Goal: Book appointment/travel/reservation

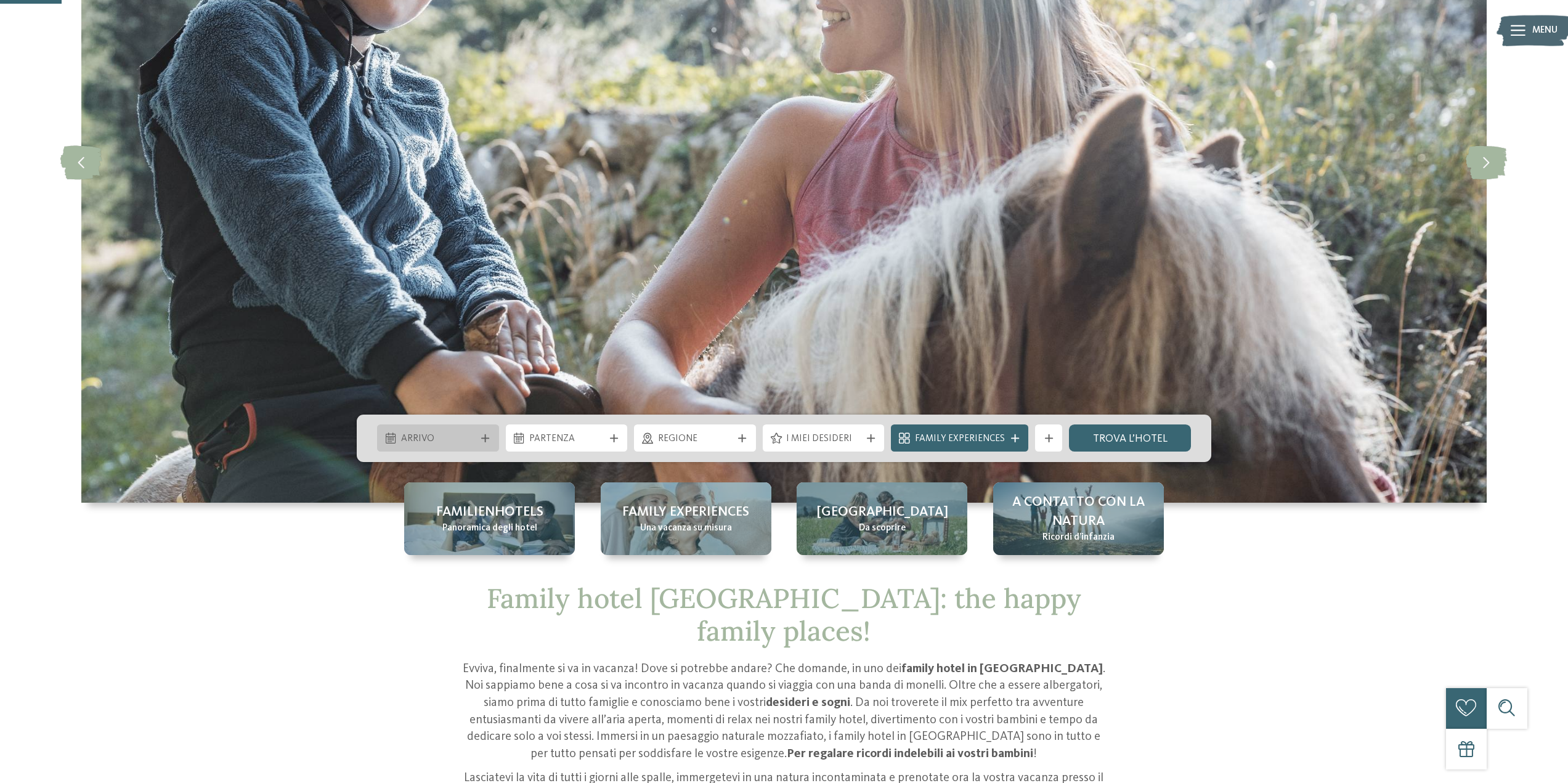
click at [459, 428] on div "Arrivo" at bounding box center [437, 438] width 122 height 27
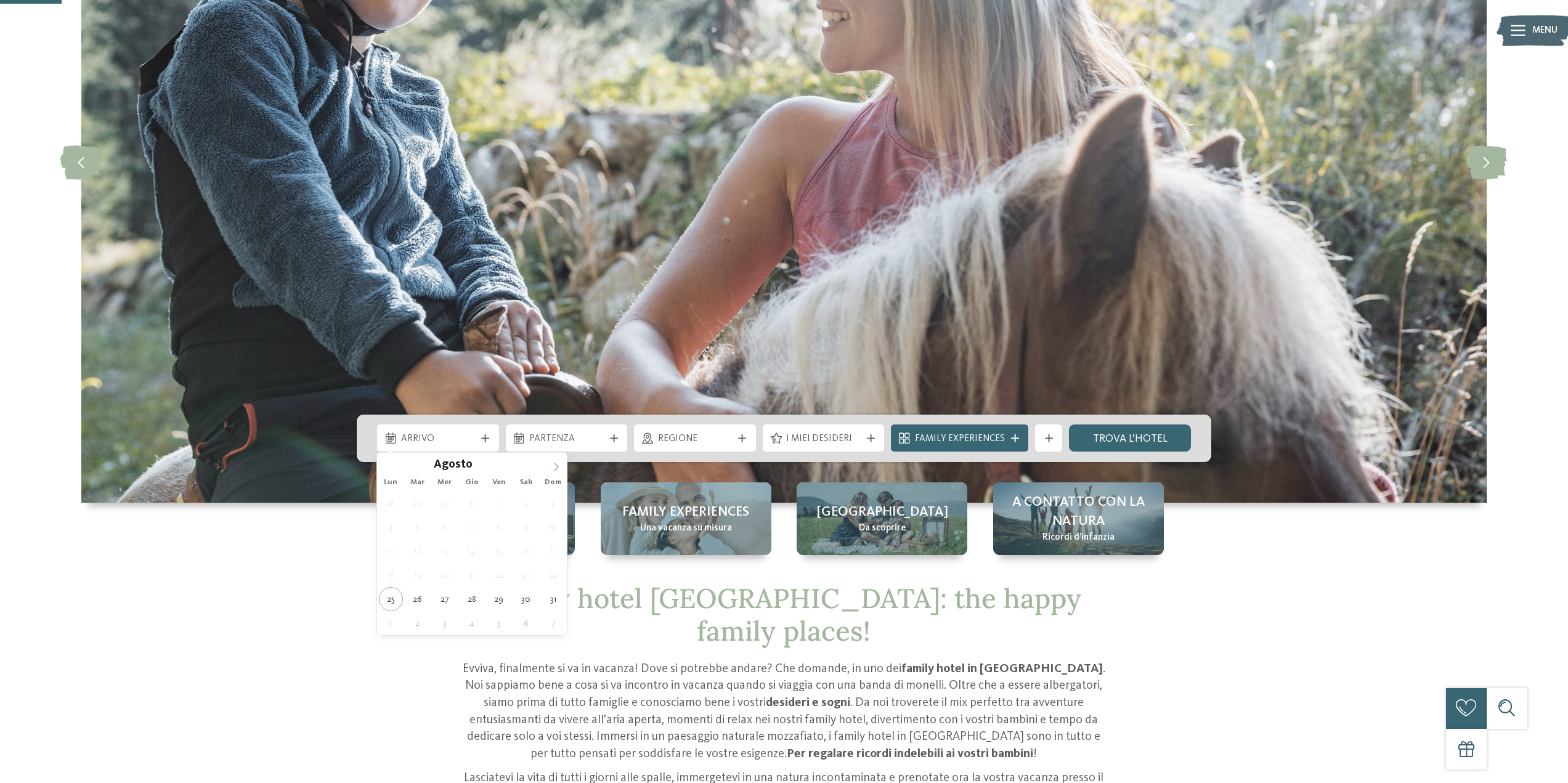
click at [559, 459] on span at bounding box center [556, 463] width 21 height 21
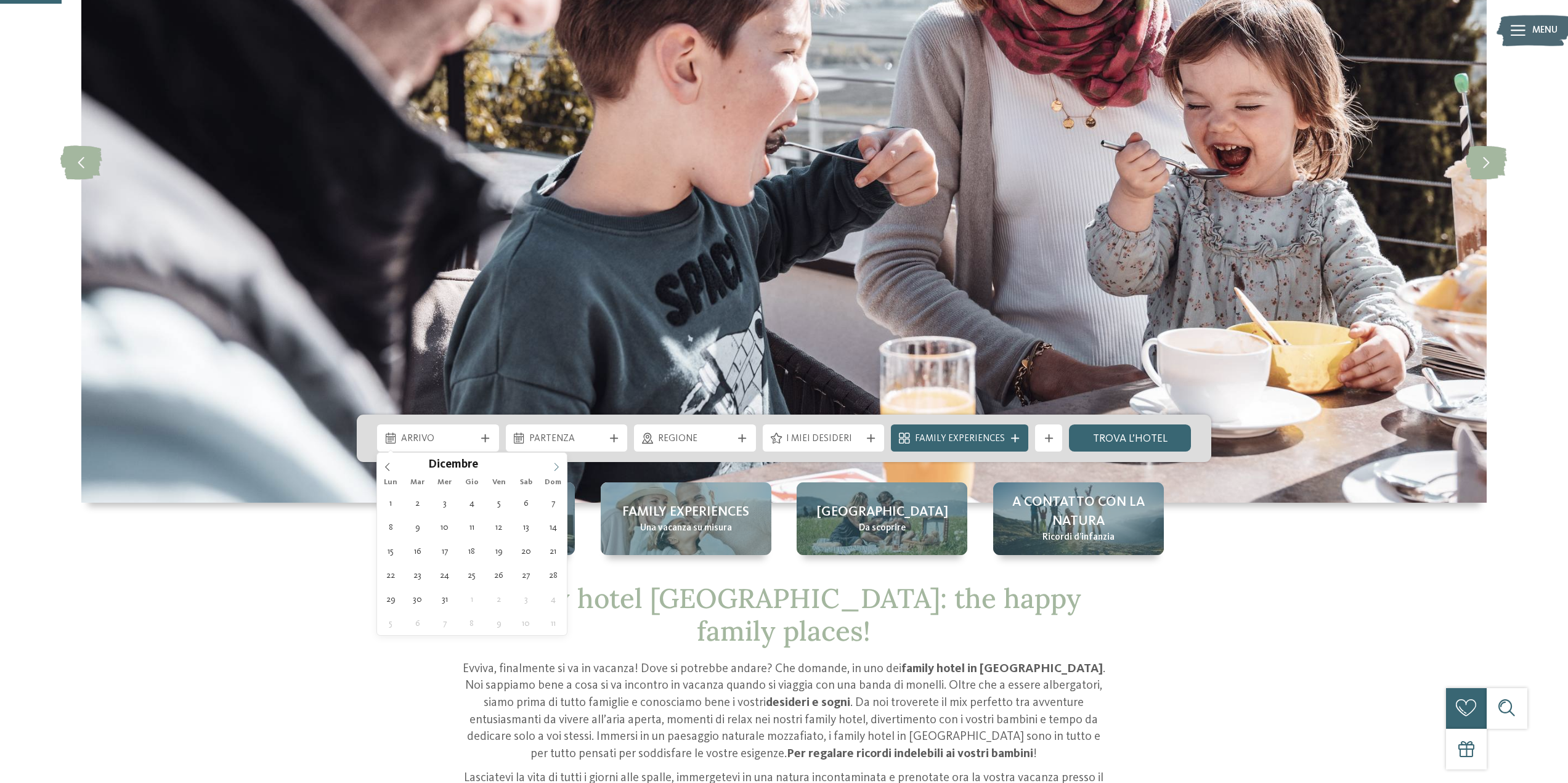
click at [559, 459] on span at bounding box center [556, 463] width 21 height 21
type input "****"
click at [559, 459] on span at bounding box center [556, 463] width 21 height 21
type div "03.01.2026"
type input "****"
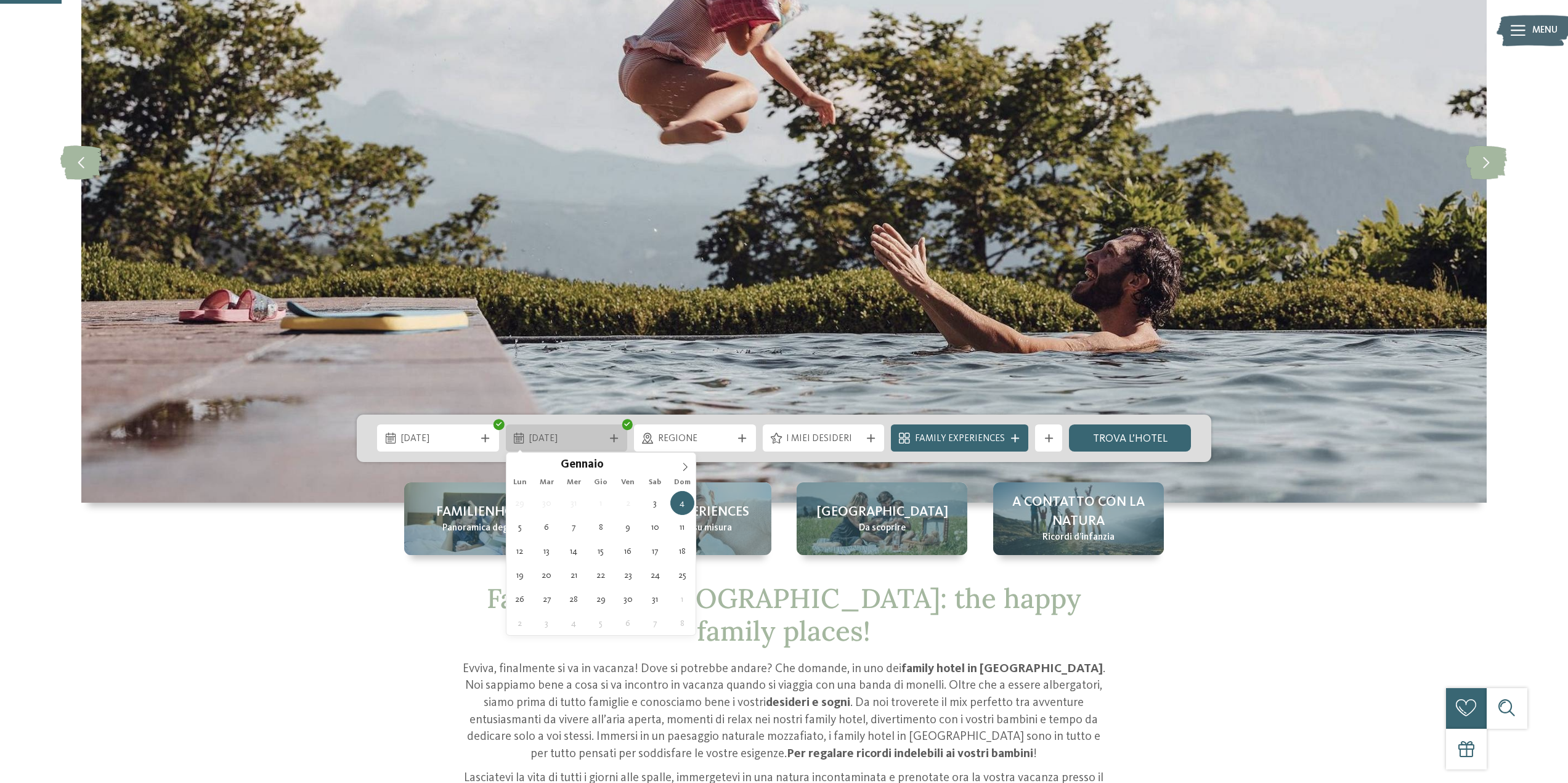
click at [562, 446] on span "04.01.2026" at bounding box center [566, 439] width 74 height 13
click at [594, 441] on span "11.01.2026" at bounding box center [566, 439] width 74 height 13
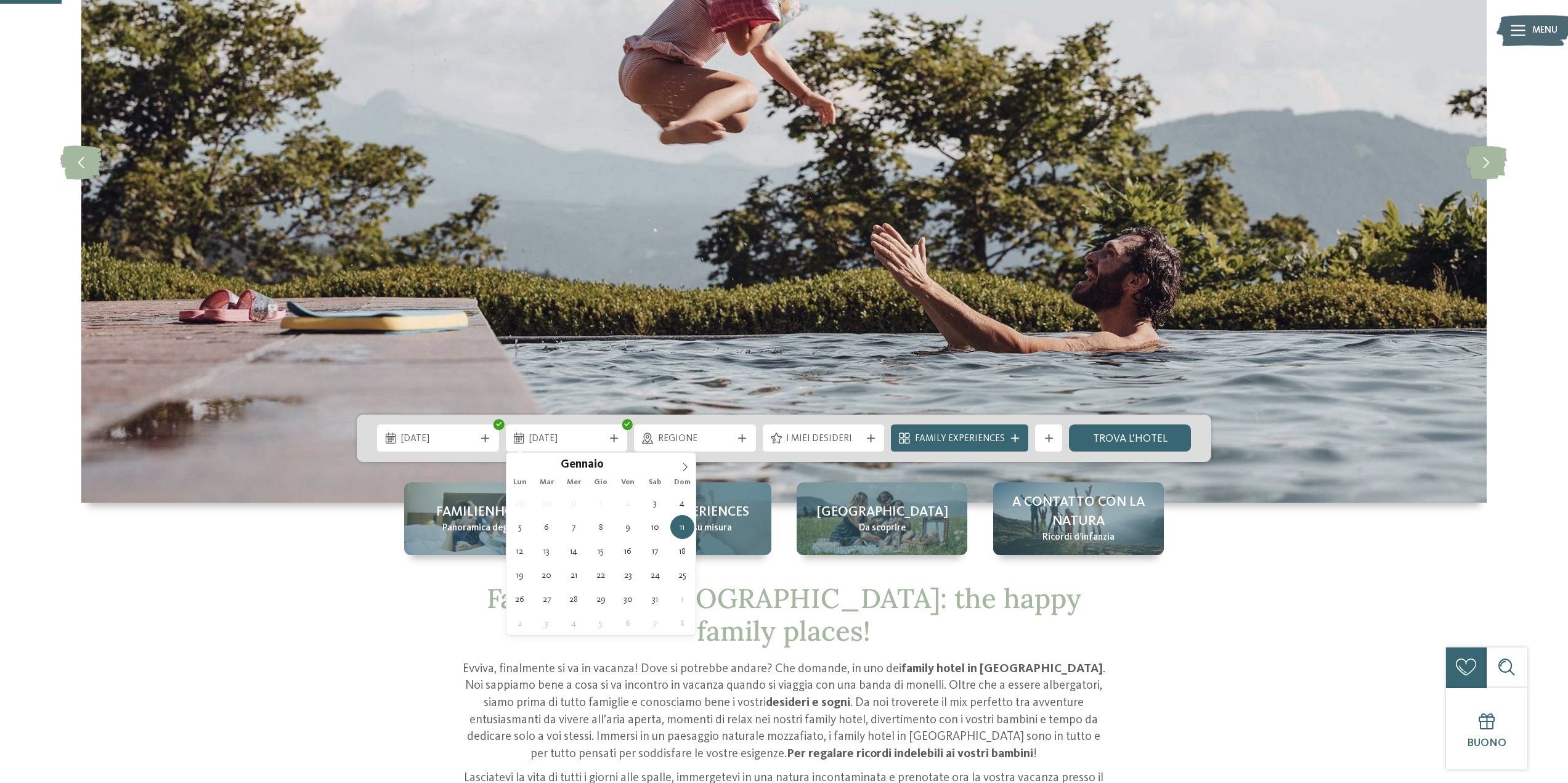
type div "10.01.2026"
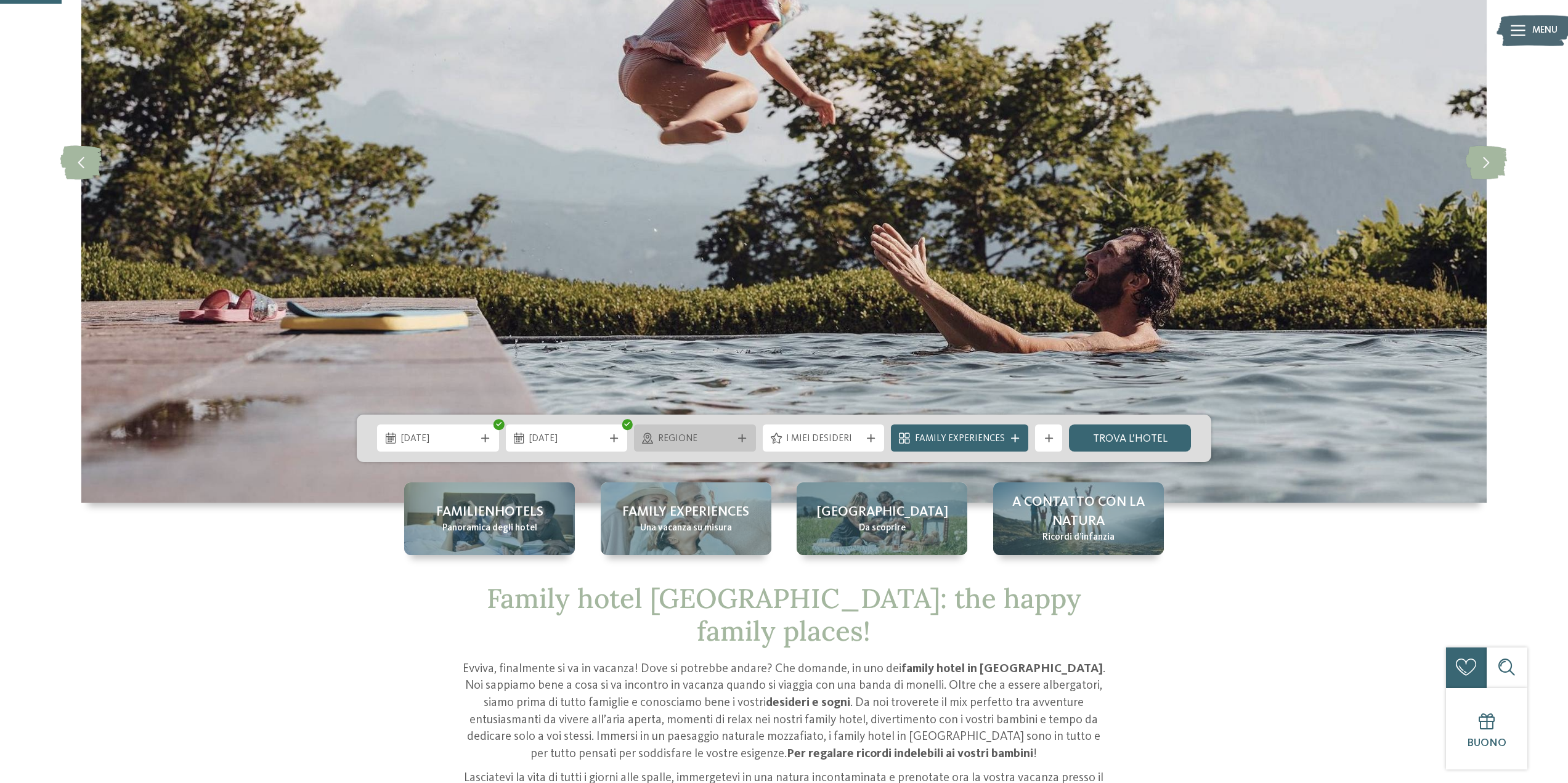
click at [715, 439] on span "Regione" at bounding box center [695, 439] width 74 height 13
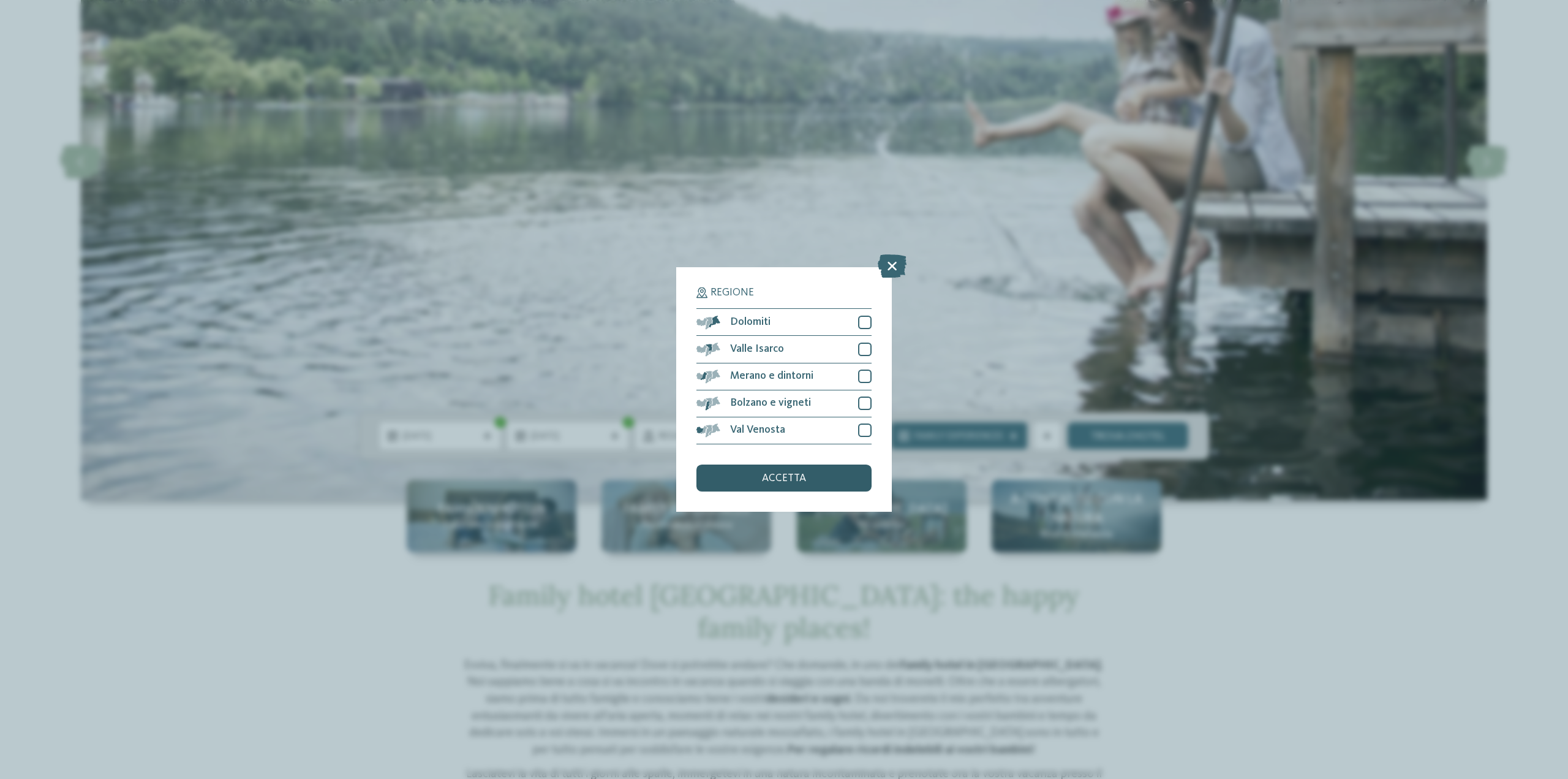
click at [728, 475] on div "accetta" at bounding box center [784, 478] width 175 height 27
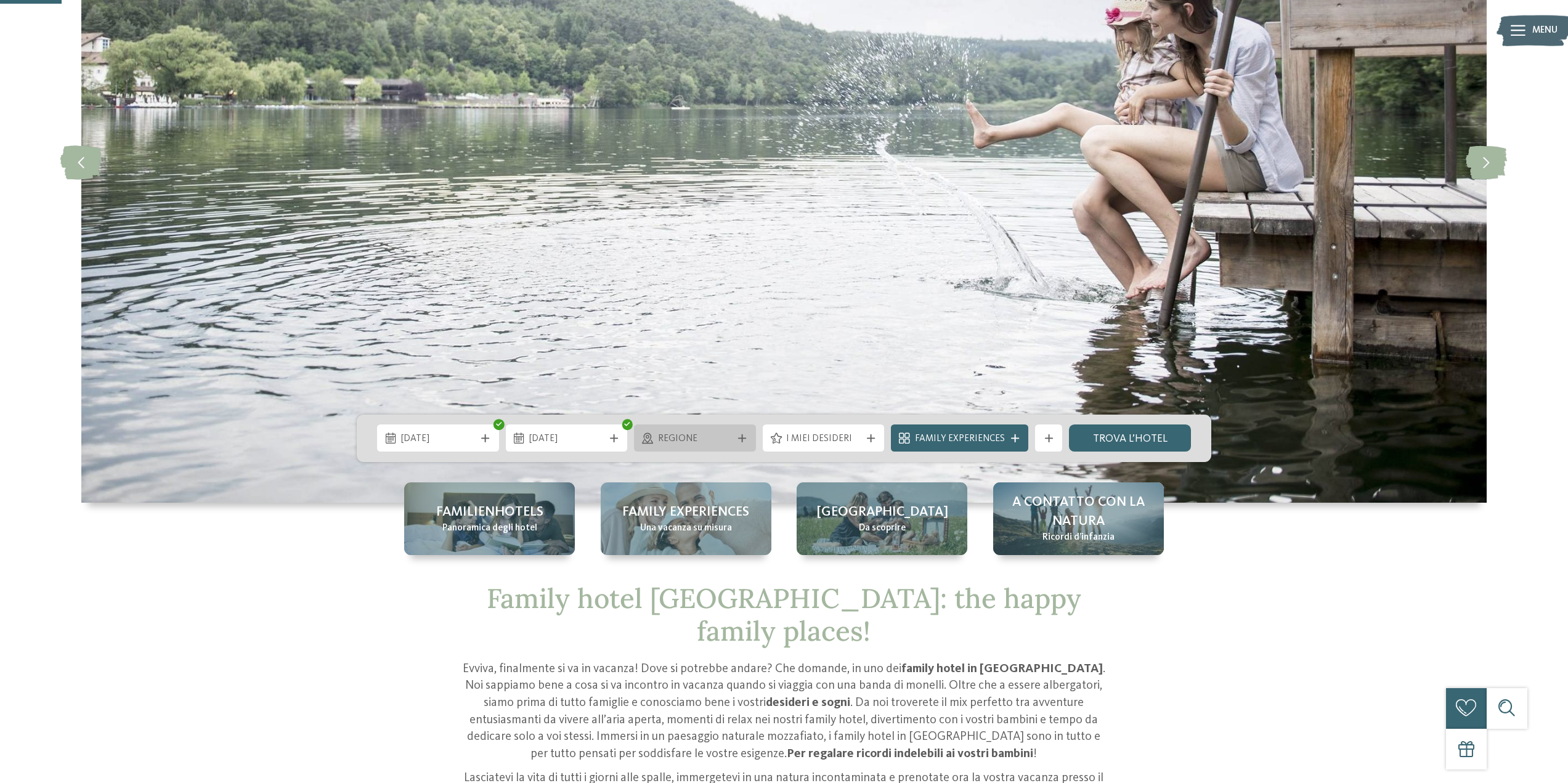
click at [716, 437] on span "Regione" at bounding box center [695, 439] width 74 height 13
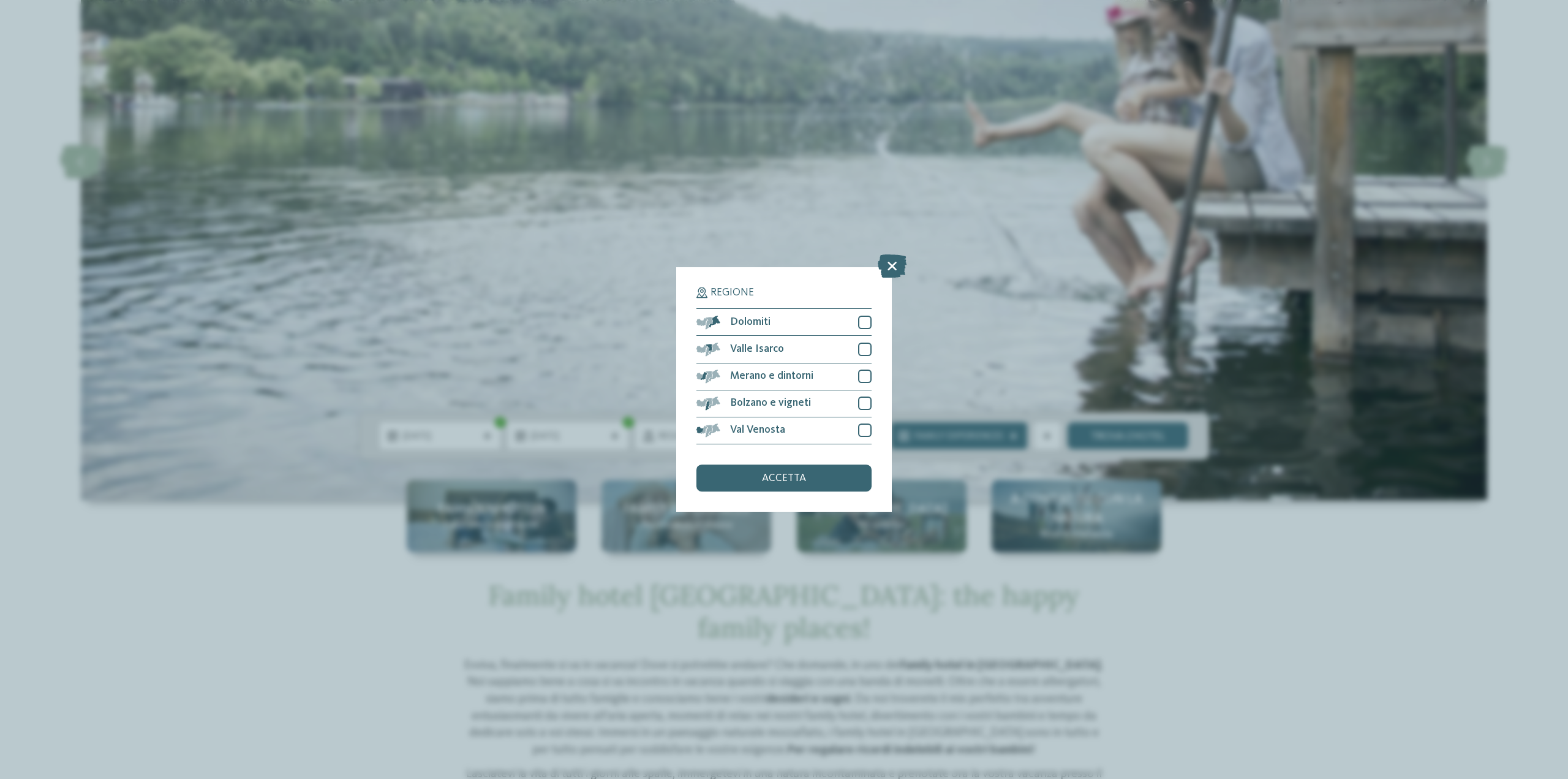
click at [810, 491] on div "Regione Dolomiti Valle Isarco" at bounding box center [784, 389] width 215 height 244
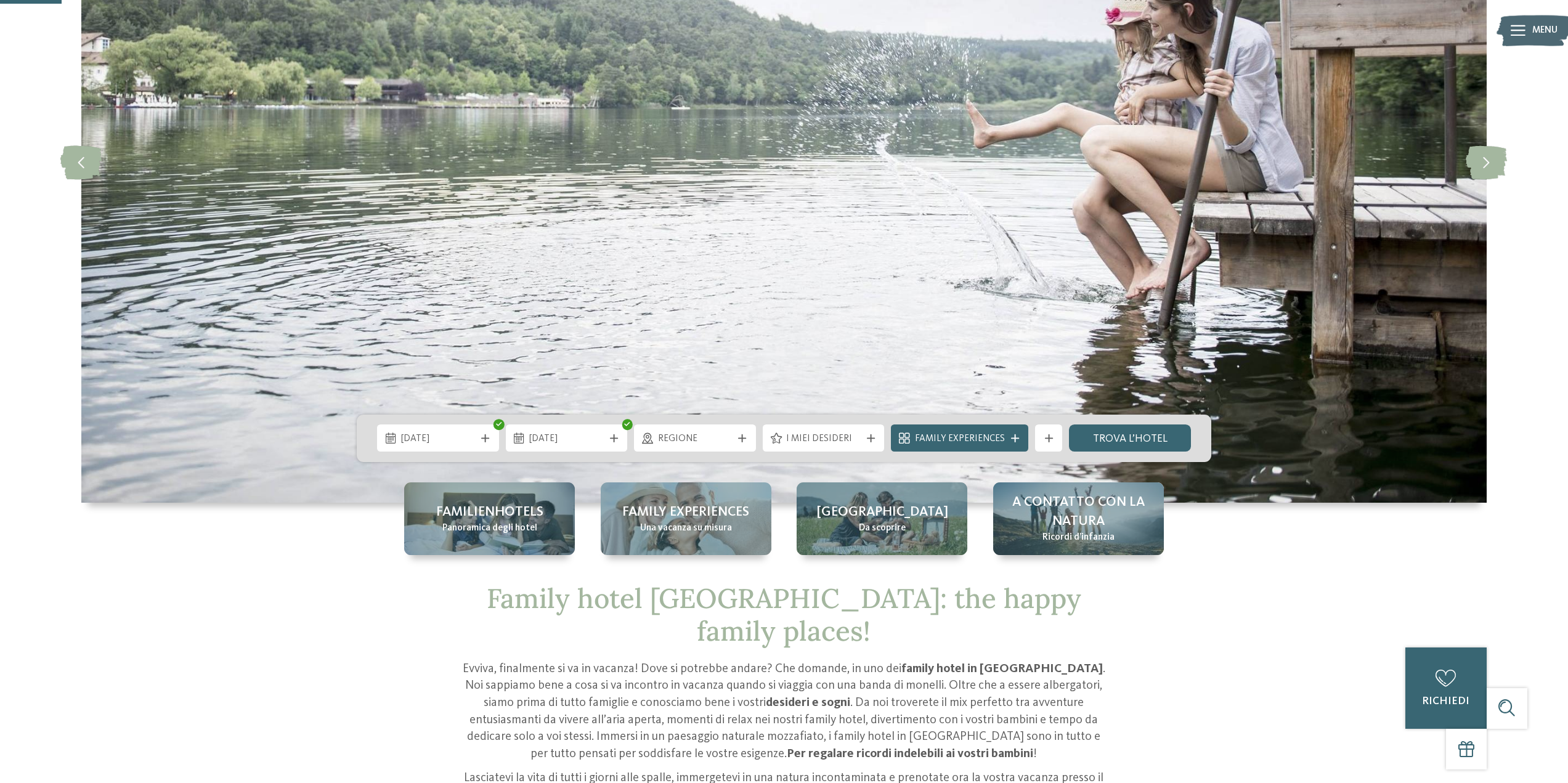
click at [800, 470] on img at bounding box center [784, 162] width 1405 height 682
click at [837, 432] on div "I miei desideri" at bounding box center [823, 439] width 81 height 15
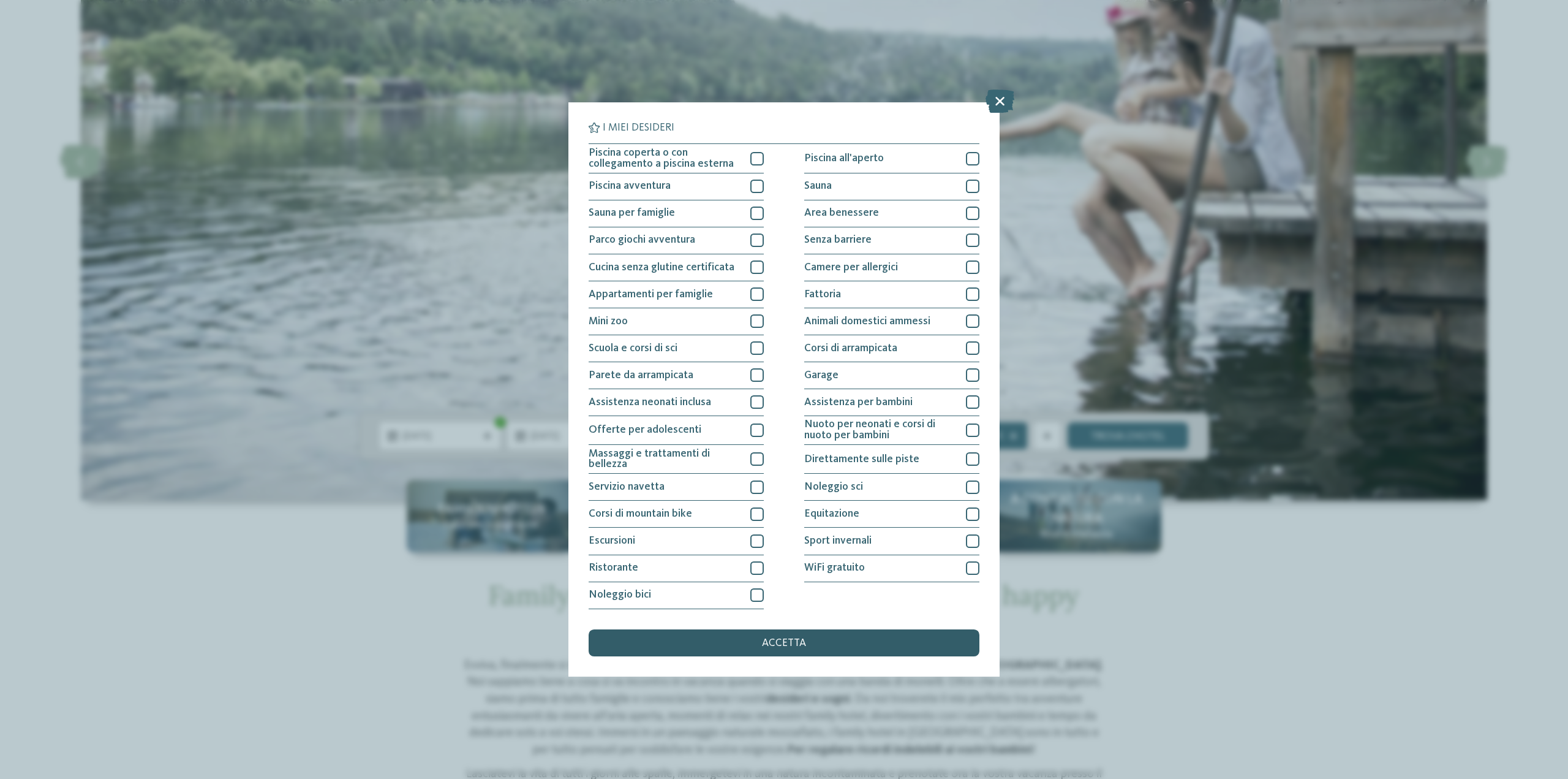
click at [755, 641] on div "accetta" at bounding box center [784, 643] width 391 height 27
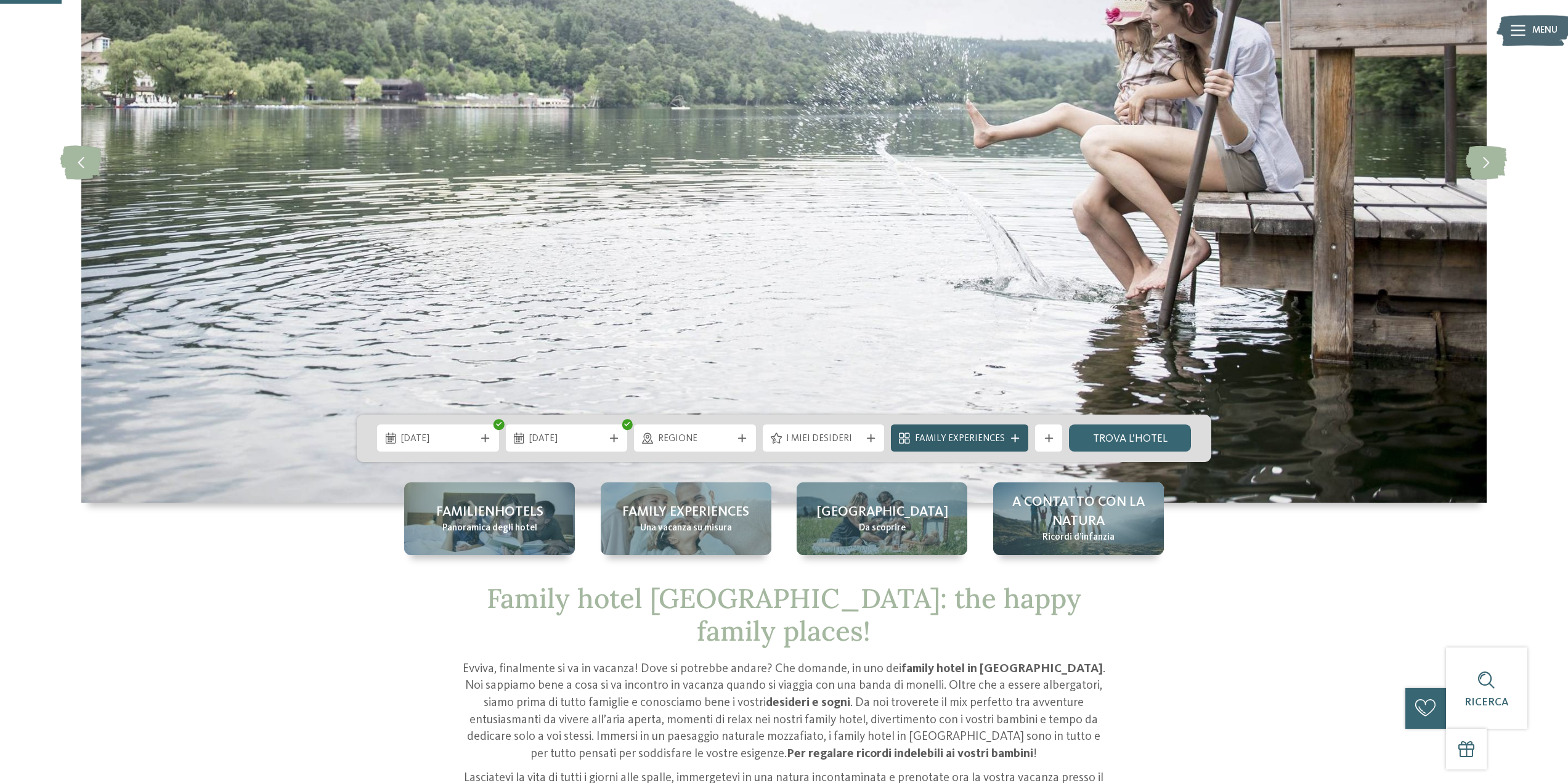
click at [954, 436] on span "Family Experiences" at bounding box center [960, 439] width 90 height 13
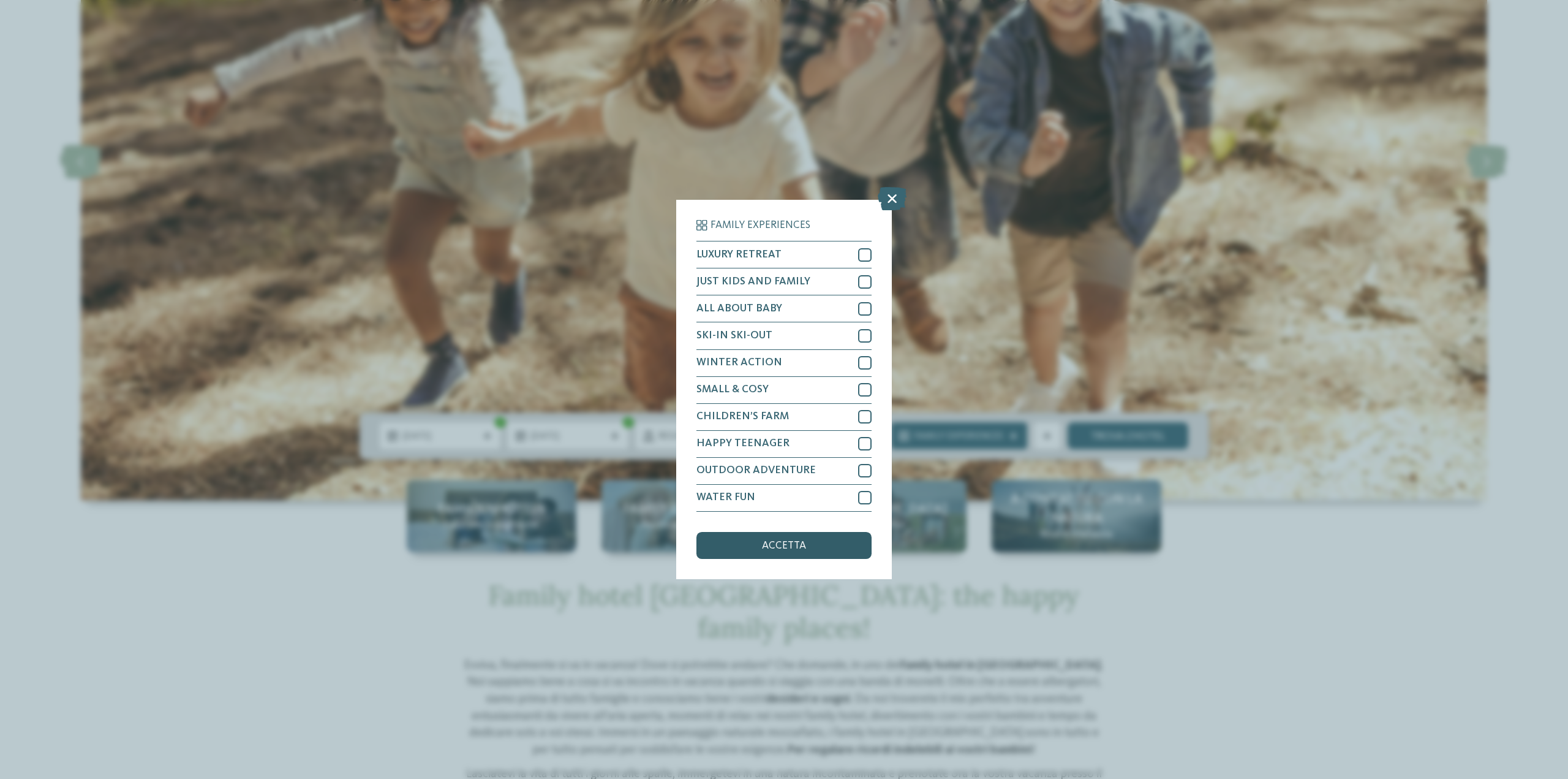
click at [762, 550] on div "accetta" at bounding box center [784, 546] width 175 height 27
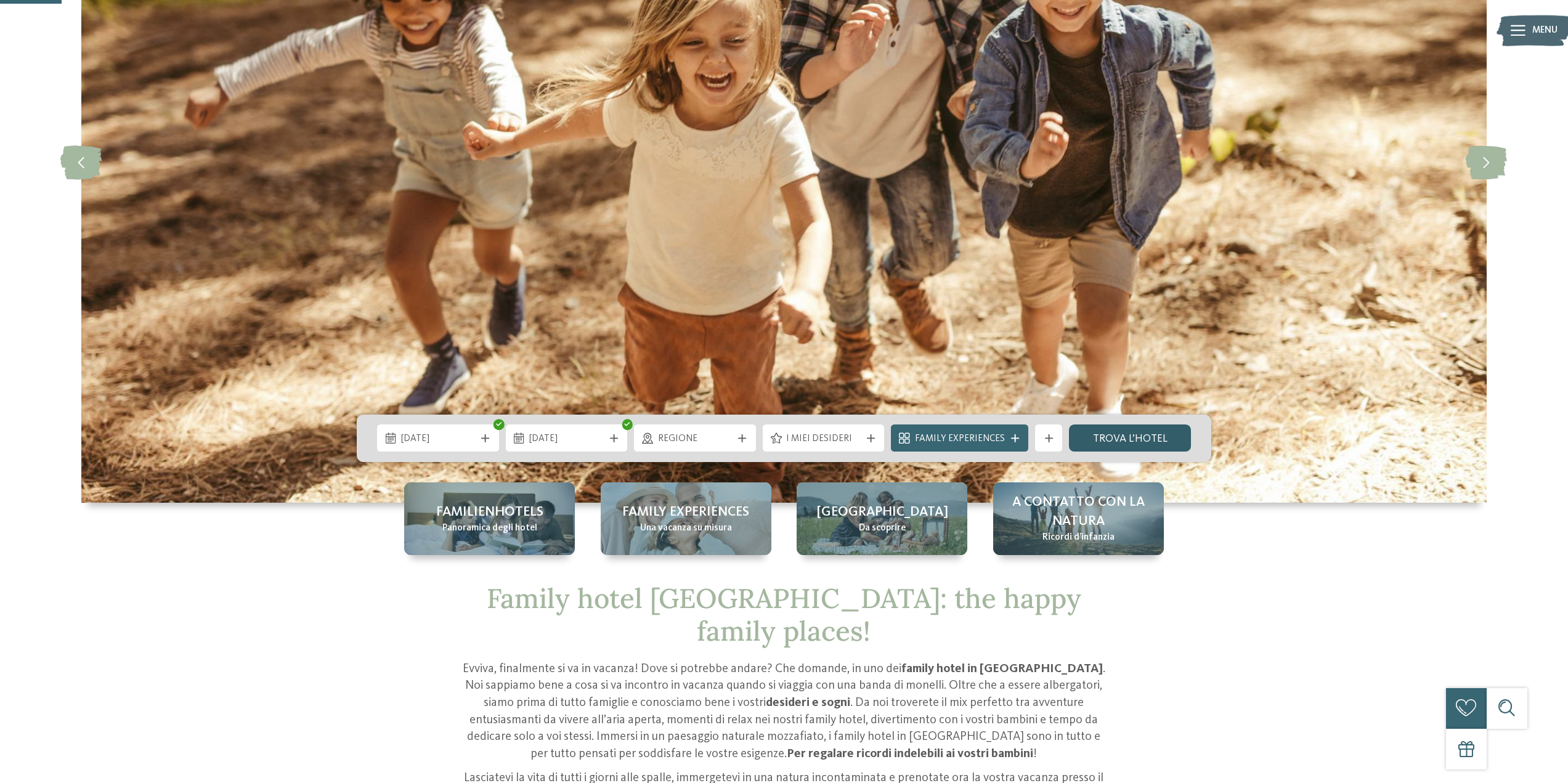
click at [1105, 435] on link "trova l’hotel" at bounding box center [1129, 438] width 122 height 27
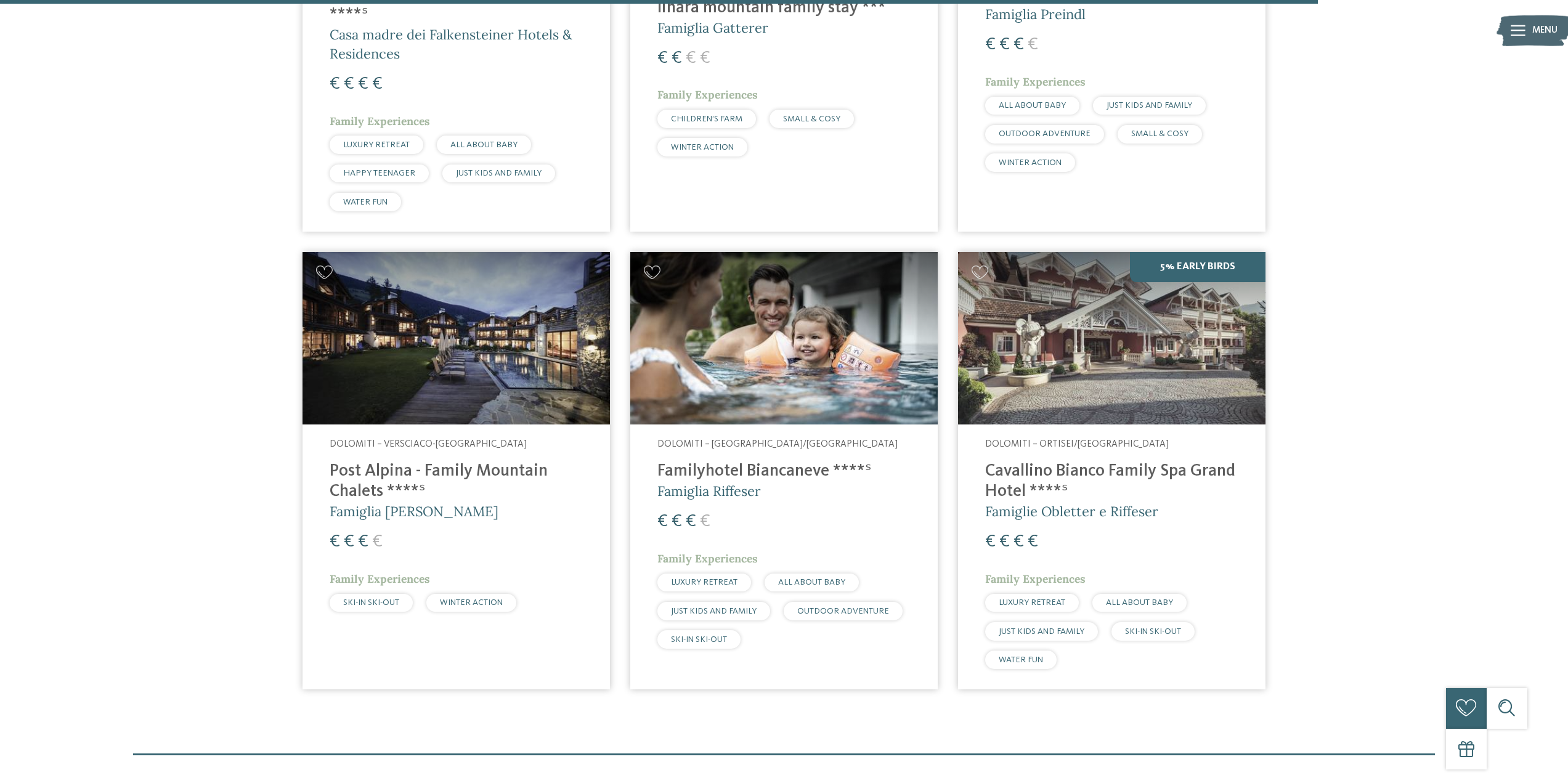
scroll to position [2300, 0]
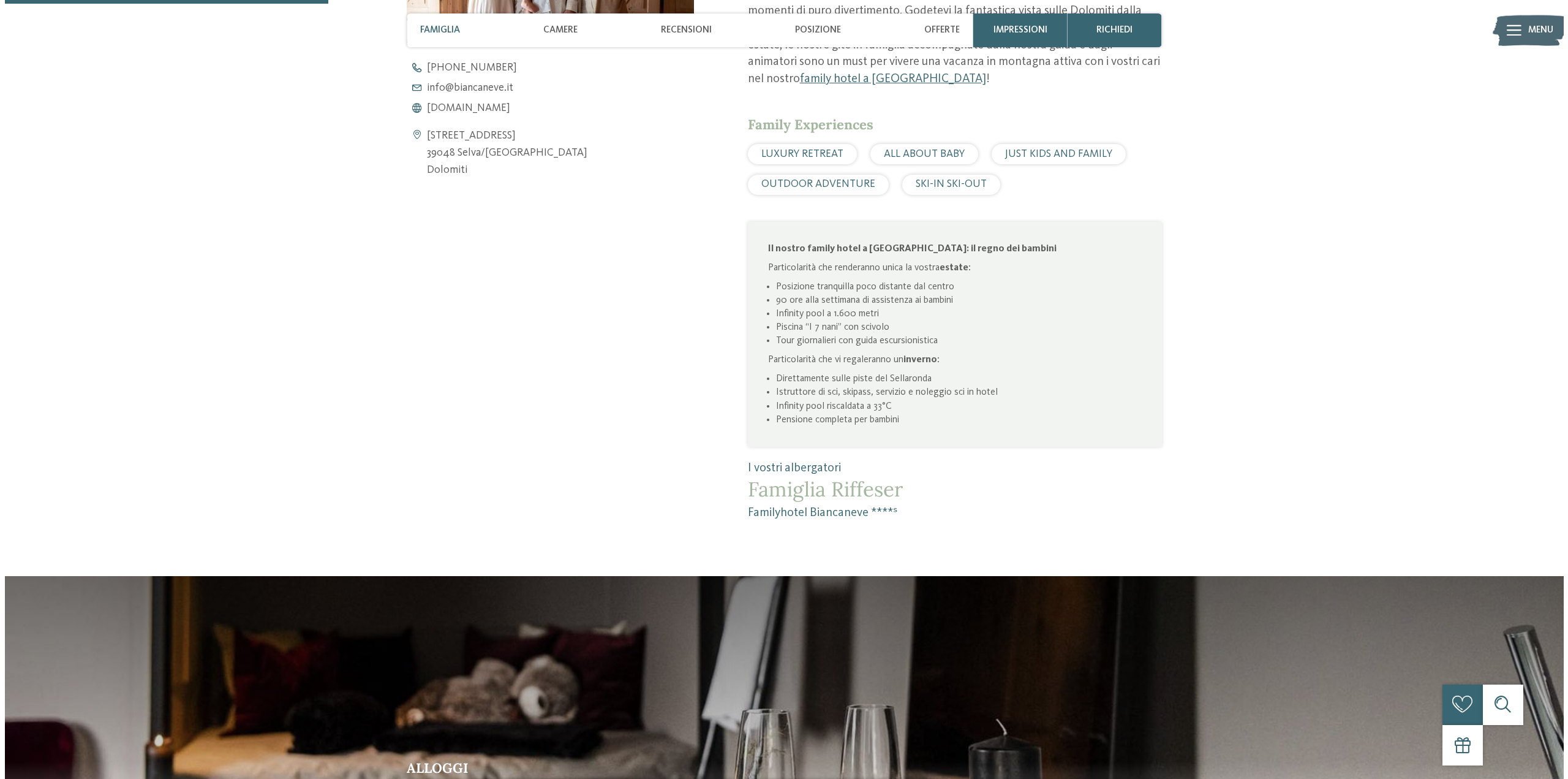
scroll to position [735, 0]
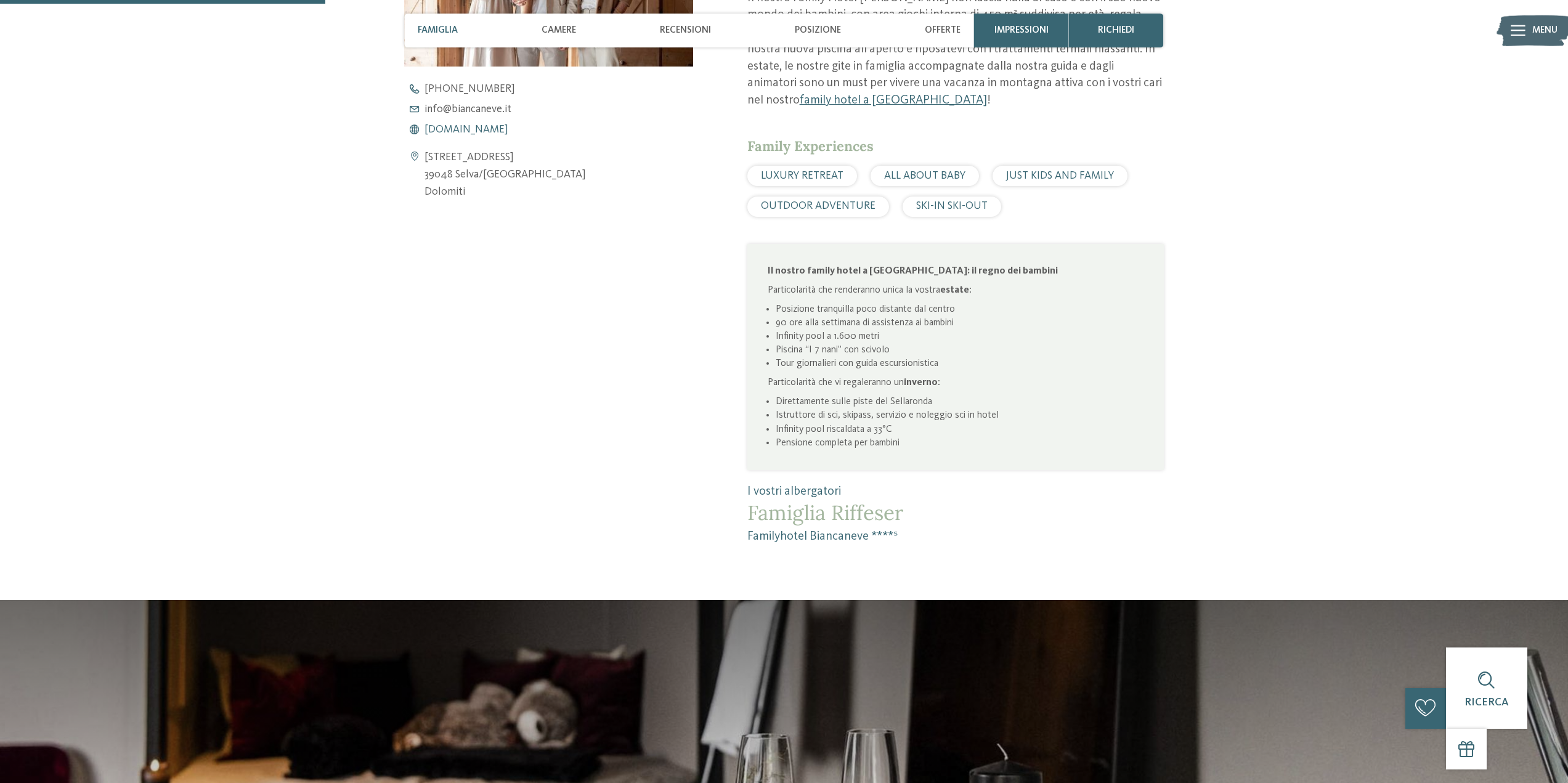
click at [475, 125] on span "[DOMAIN_NAME]" at bounding box center [466, 130] width 83 height 11
